Goal: Transaction & Acquisition: Purchase product/service

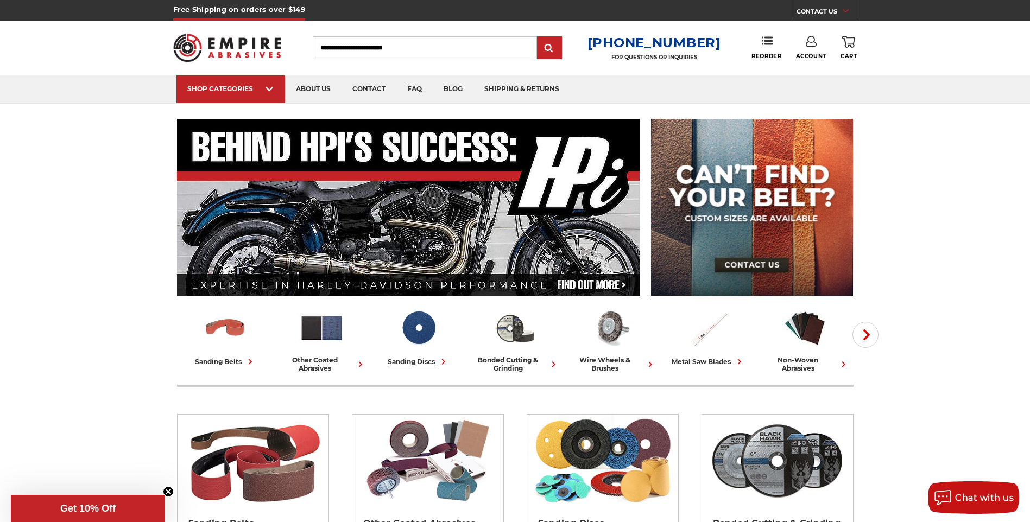
click at [402, 363] on div "sanding discs" at bounding box center [417, 361] width 61 height 11
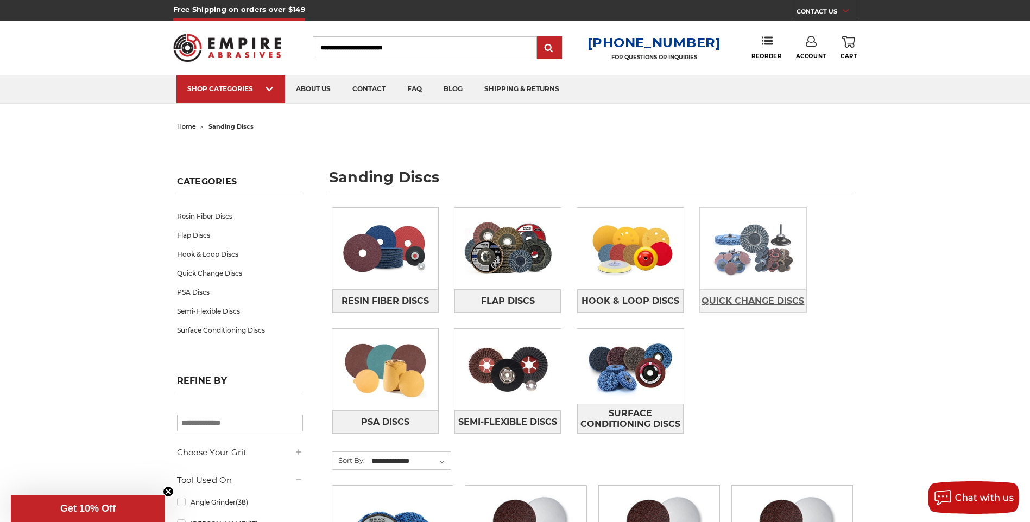
click at [754, 303] on span "Quick Change Discs" at bounding box center [752, 301] width 103 height 18
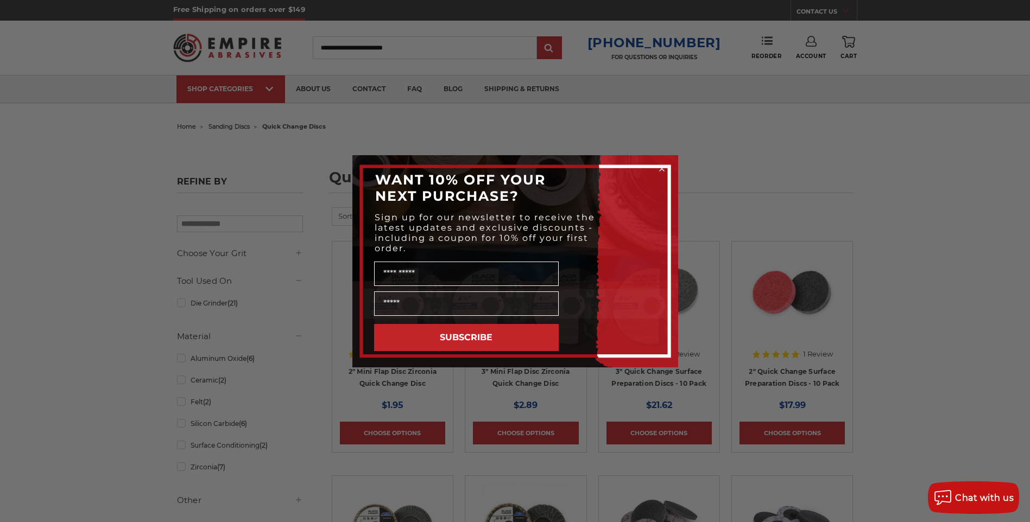
click at [663, 168] on circle "Close dialog" at bounding box center [661, 168] width 10 height 10
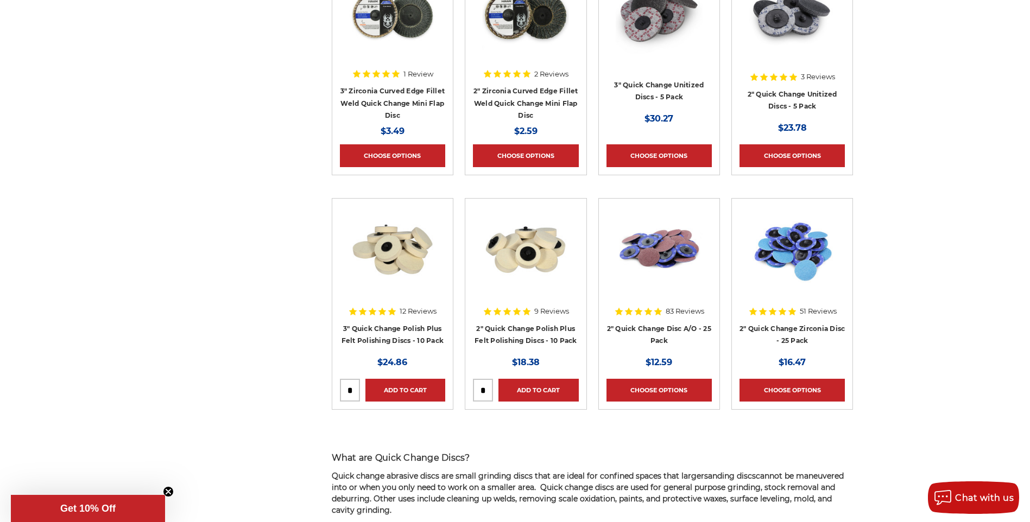
scroll to position [543, 0]
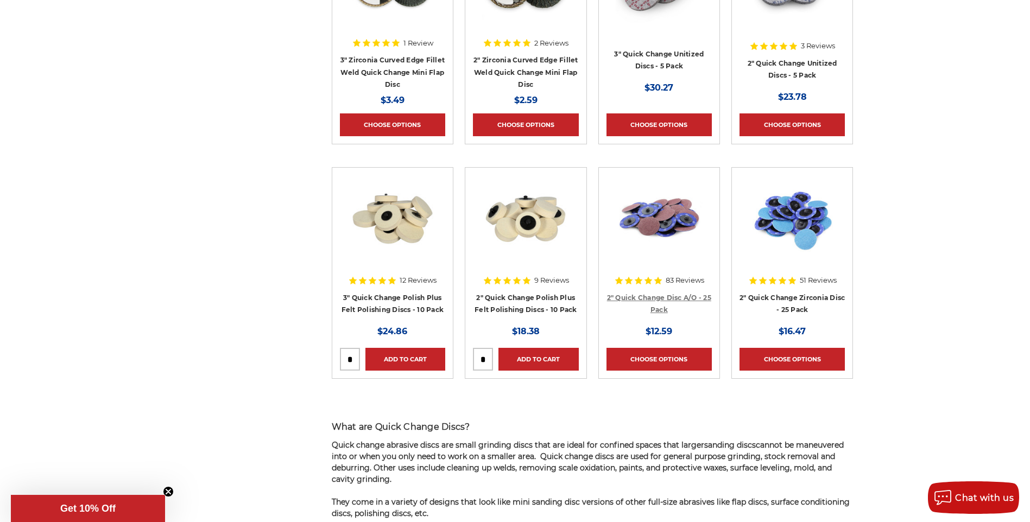
click at [647, 296] on link "2" Quick Change Disc A/O - 25 Pack" at bounding box center [659, 304] width 104 height 21
click at [785, 300] on link "2" Quick Change Zirconia Disc - 25 Pack" at bounding box center [791, 304] width 105 height 21
